Goal: Information Seeking & Learning: Learn about a topic

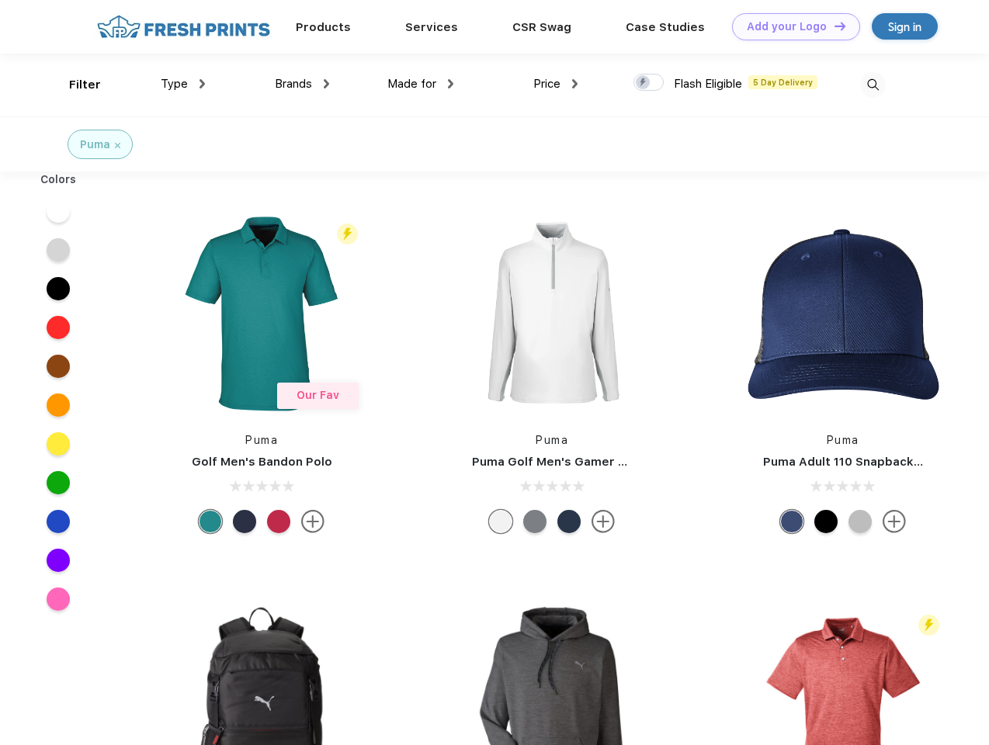
scroll to position [1, 0]
click at [790, 26] on link "Add your Logo Design Tool" at bounding box center [796, 26] width 128 height 27
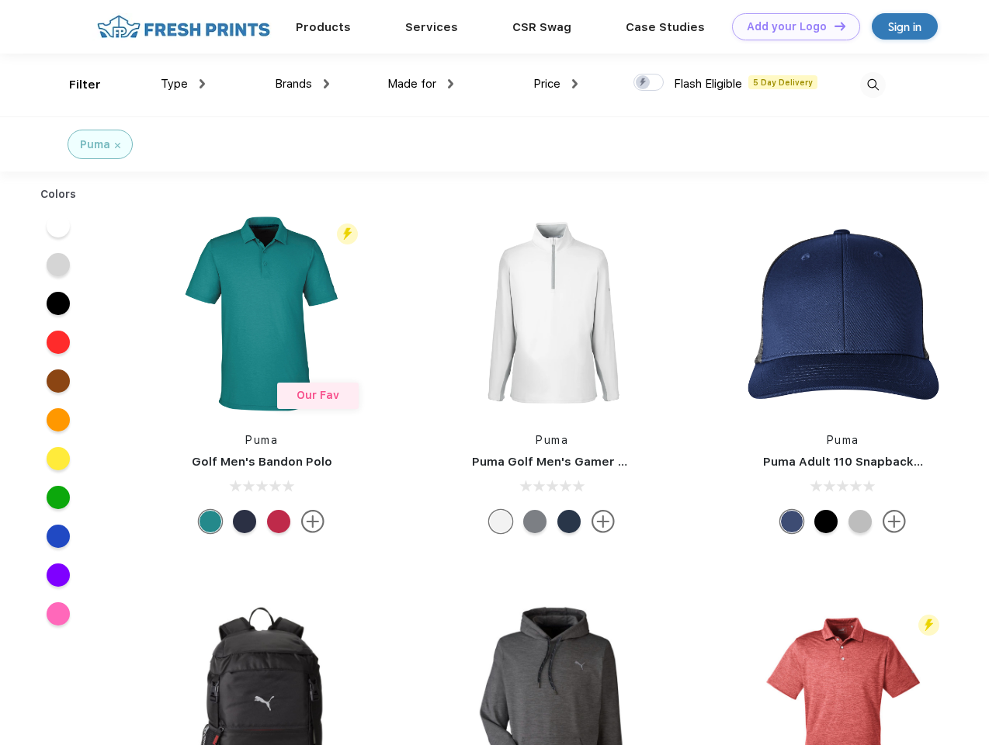
click at [0, 0] on div "Design Tool" at bounding box center [0, 0] width 0 height 0
click at [833, 26] on link "Add your Logo Design Tool" at bounding box center [796, 26] width 128 height 27
click at [75, 85] on div "Filter" at bounding box center [85, 85] width 32 height 18
click at [183, 84] on span "Type" at bounding box center [174, 84] width 27 height 14
click at [302, 84] on span "Brands" at bounding box center [293, 84] width 37 height 14
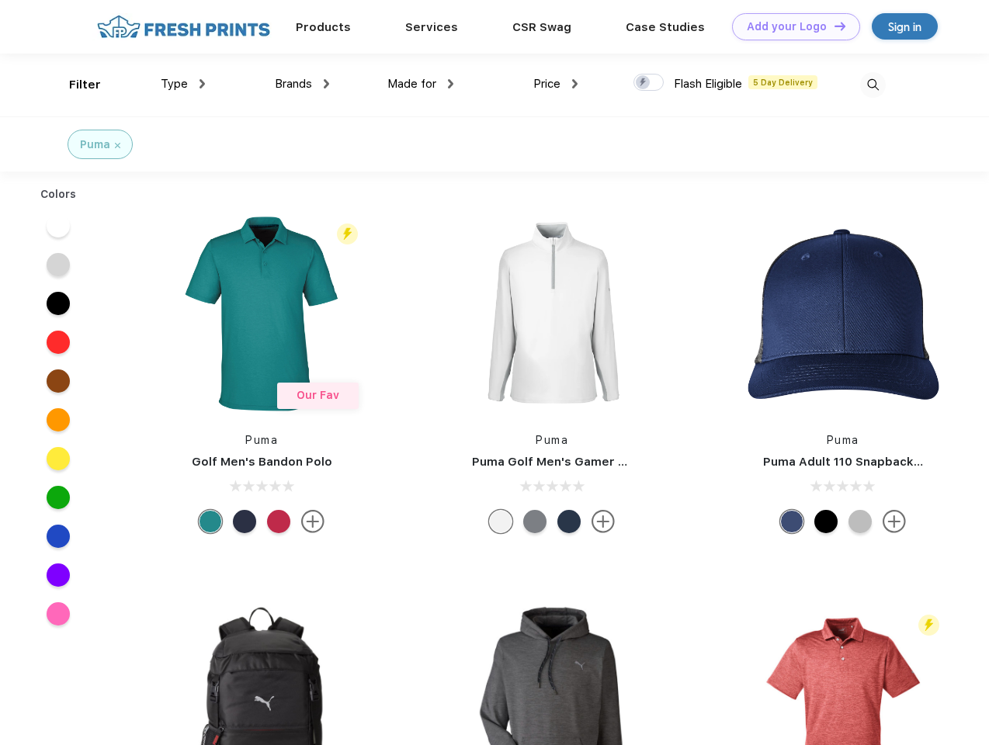
click at [421, 84] on span "Made for" at bounding box center [411, 84] width 49 height 14
click at [556, 84] on span "Price" at bounding box center [546, 84] width 27 height 14
click at [649, 83] on div at bounding box center [648, 82] width 30 height 17
click at [644, 83] on input "checkbox" at bounding box center [638, 78] width 10 height 10
click at [873, 85] on img at bounding box center [873, 85] width 26 height 26
